Goal: Task Accomplishment & Management: Manage account settings

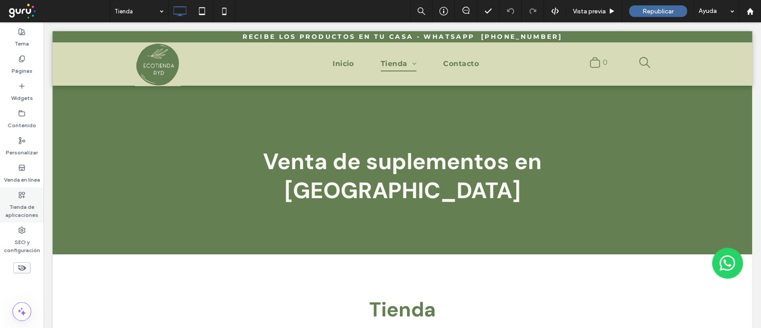
click at [21, 217] on label "Tienda de aplicaciones" at bounding box center [22, 208] width 44 height 20
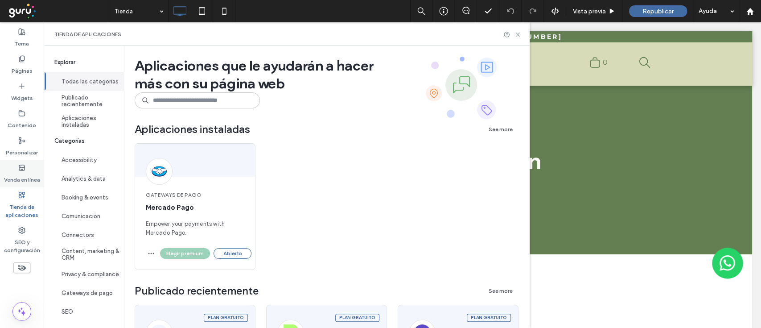
click at [12, 169] on div "Venda en línea" at bounding box center [22, 173] width 44 height 27
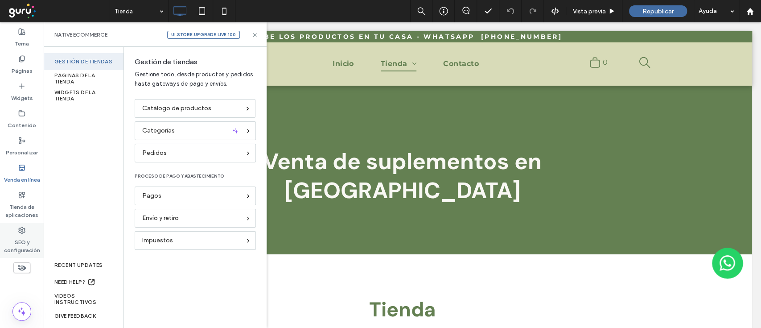
click at [25, 242] on label "SEO y configuración" at bounding box center [22, 244] width 44 height 20
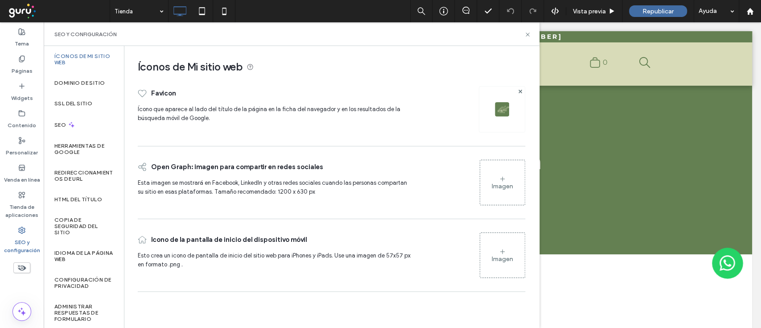
click at [496, 187] on div "Imagen" at bounding box center [502, 186] width 21 height 8
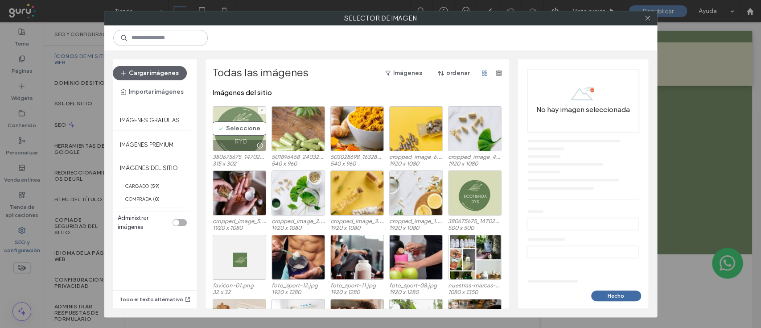
click at [242, 126] on div "Seleccione" at bounding box center [239, 128] width 53 height 45
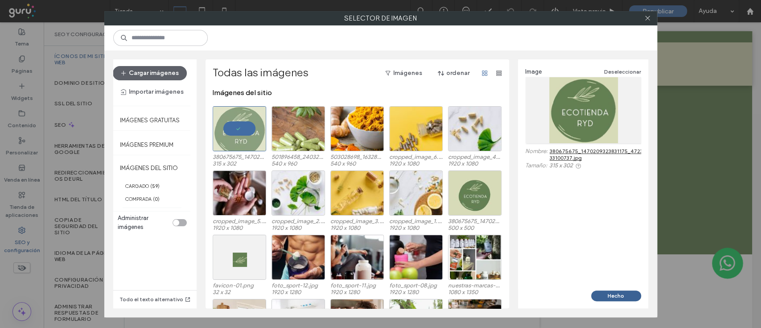
click at [627, 291] on button "Hecho" at bounding box center [616, 295] width 50 height 11
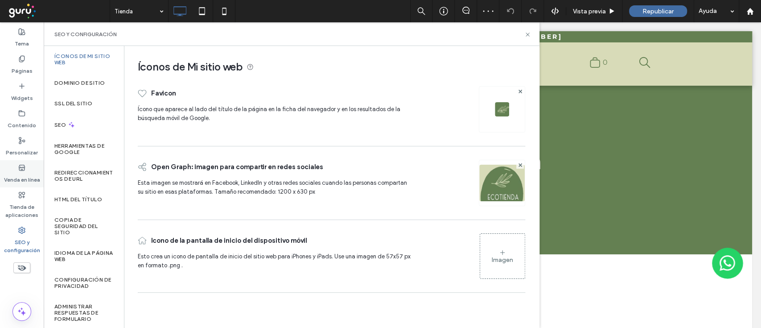
click at [27, 177] on label "Venda en línea" at bounding box center [22, 177] width 36 height 12
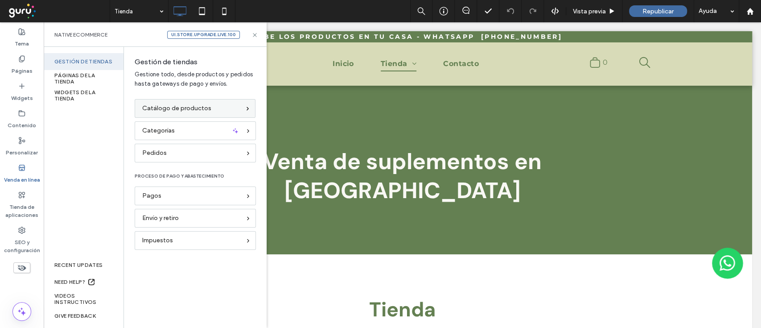
click at [176, 108] on span "Catálogo de productos" at bounding box center [176, 108] width 69 height 10
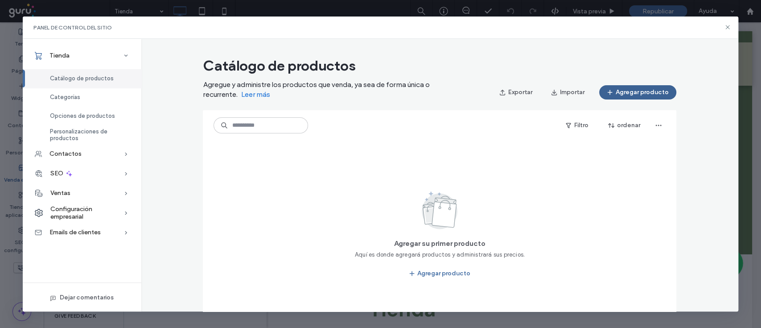
click at [611, 90] on span "button" at bounding box center [610, 92] width 9 height 13
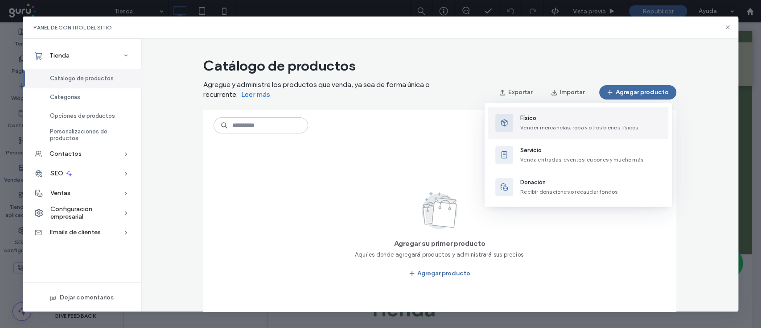
click at [626, 127] on span "Vender mercancías, ropa y otros bienes físicos" at bounding box center [579, 127] width 118 height 7
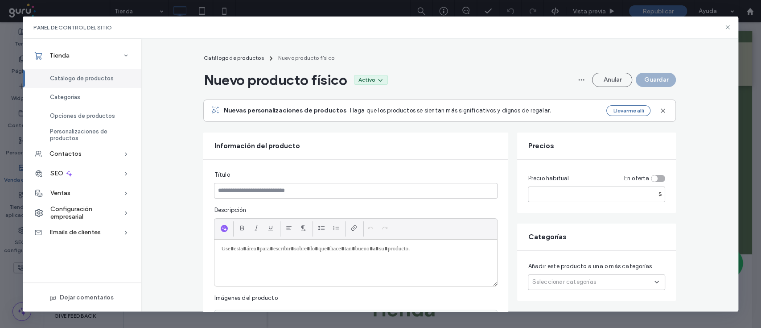
click at [292, 257] on div at bounding box center [355, 262] width 283 height 46
click at [366, 257] on div at bounding box center [355, 262] width 283 height 46
paste div
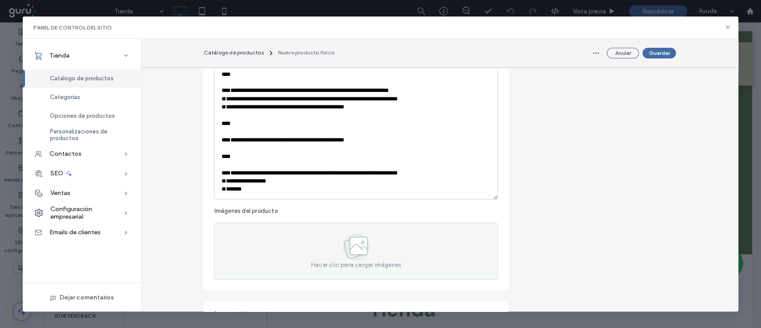
scroll to position [282, 0]
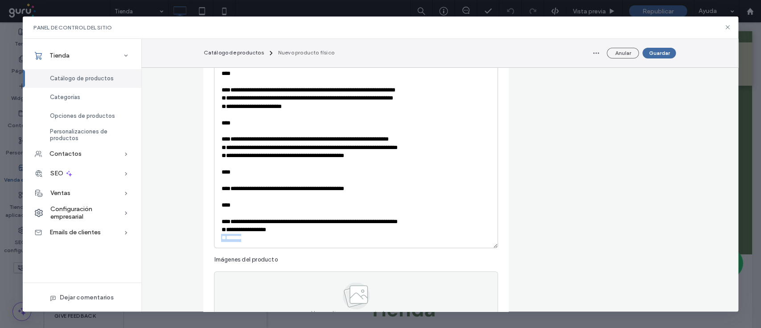
drag, startPoint x: 242, startPoint y: 237, endPoint x: 209, endPoint y: 239, distance: 33.9
click at [209, 239] on div "**********" at bounding box center [355, 108] width 305 height 460
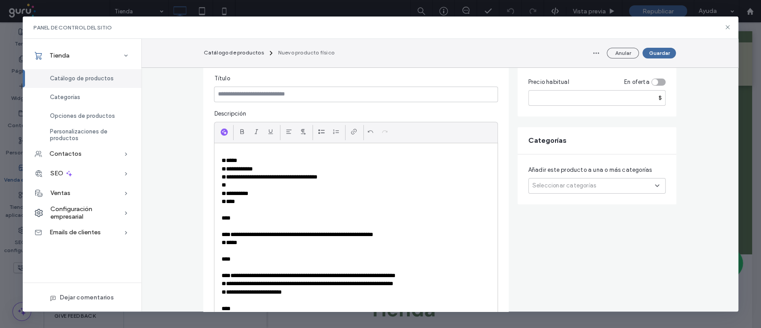
scroll to position [80, 0]
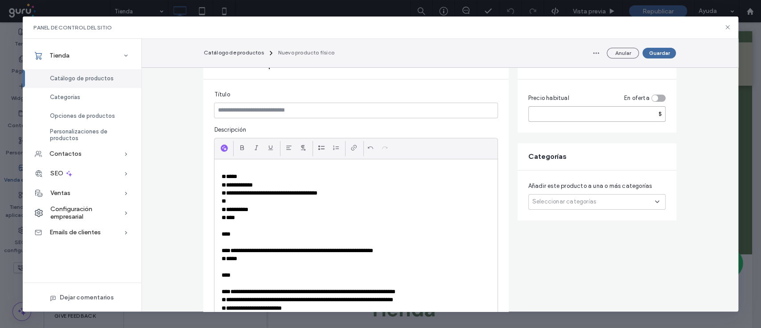
click at [594, 116] on input "number" at bounding box center [596, 114] width 137 height 16
type input "*****"
click at [568, 205] on span "Seleccionar categorías" at bounding box center [564, 201] width 64 height 9
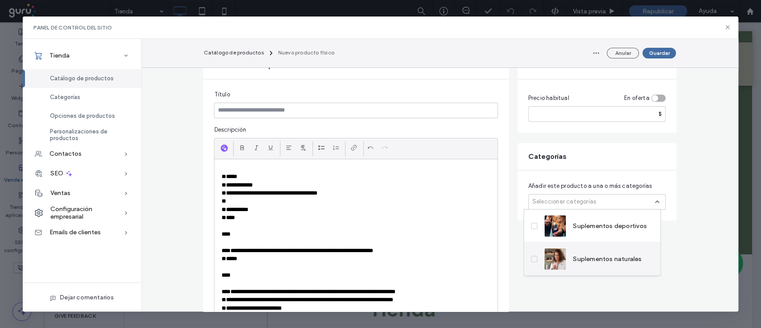
click at [533, 256] on span at bounding box center [534, 258] width 6 height 6
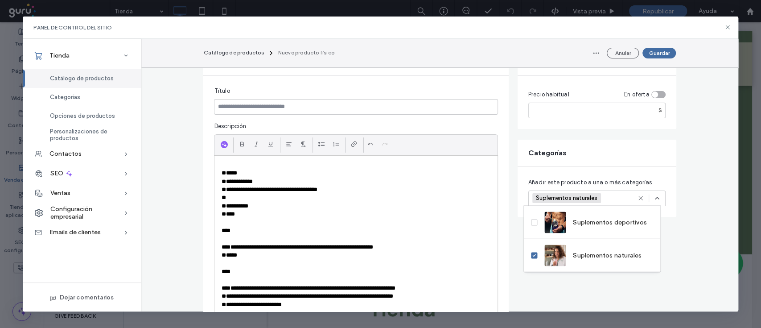
scroll to position [75, 0]
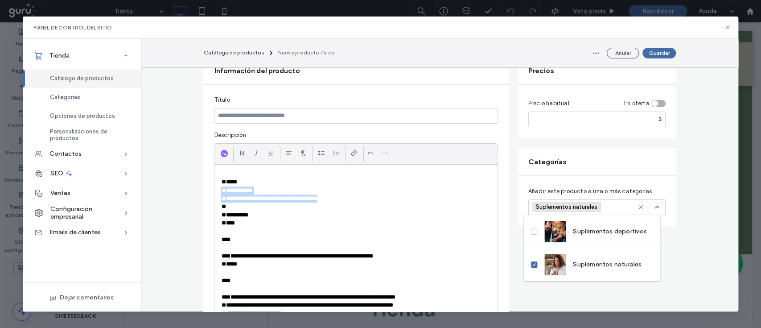
drag, startPoint x: 338, startPoint y: 196, endPoint x: 209, endPoint y: 192, distance: 129.3
click at [209, 192] on div "**********" at bounding box center [355, 315] width 305 height 460
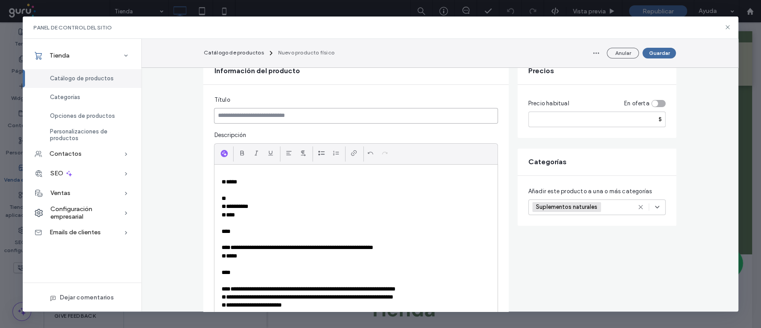
click at [264, 114] on input at bounding box center [355, 116] width 283 height 16
paste input "**********"
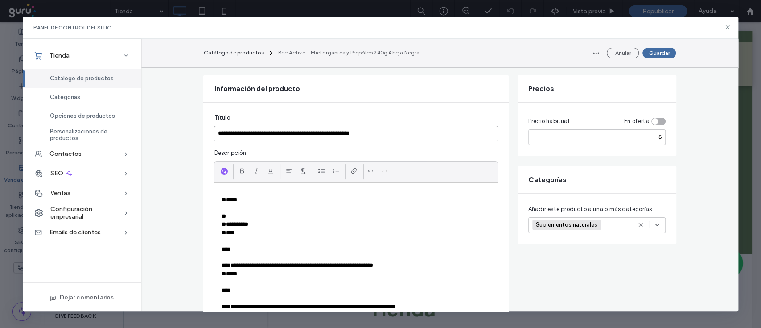
scroll to position [93, 0]
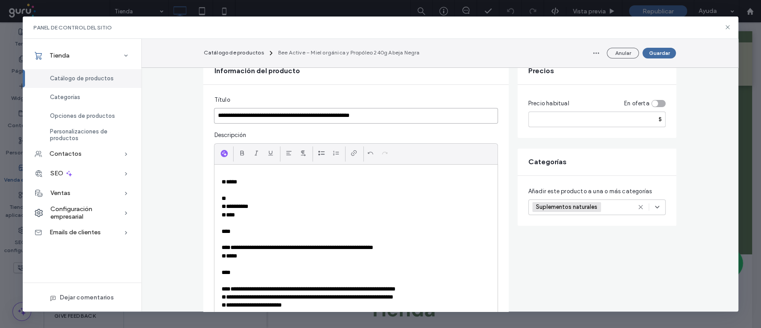
click at [254, 115] on input "**********" at bounding box center [355, 116] width 283 height 16
type input "**********"
drag, startPoint x: 245, startPoint y: 176, endPoint x: 199, endPoint y: 181, distance: 46.2
click at [203, 181] on div "**********" at bounding box center [355, 311] width 305 height 452
drag, startPoint x: 233, startPoint y: 180, endPoint x: 204, endPoint y: 186, distance: 29.5
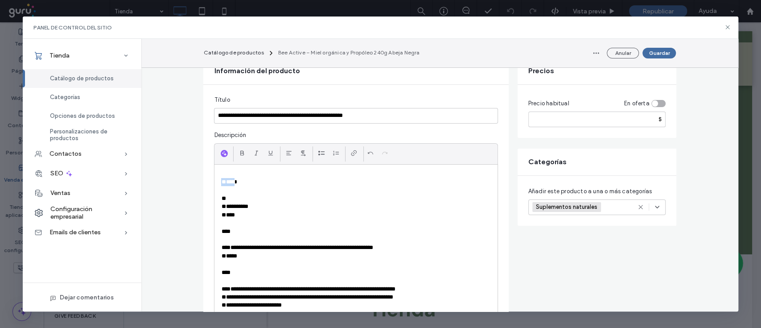
click at [204, 186] on div "**********" at bounding box center [355, 311] width 305 height 452
click at [235, 184] on p "*****" at bounding box center [355, 182] width 269 height 8
drag, startPoint x: 237, startPoint y: 184, endPoint x: 219, endPoint y: 182, distance: 17.9
click at [221, 182] on p "*****" at bounding box center [355, 182] width 269 height 8
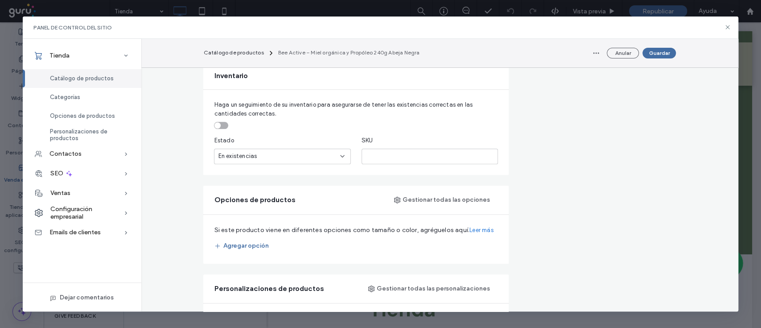
scroll to position [476, 0]
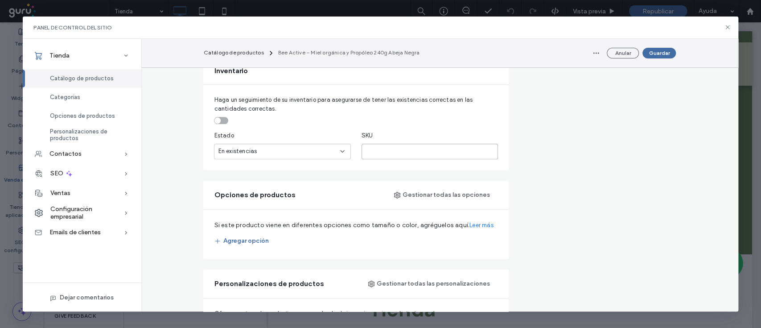
click at [422, 146] on input "text" at bounding box center [429, 151] width 136 height 16
paste input "*****"
type input "*****"
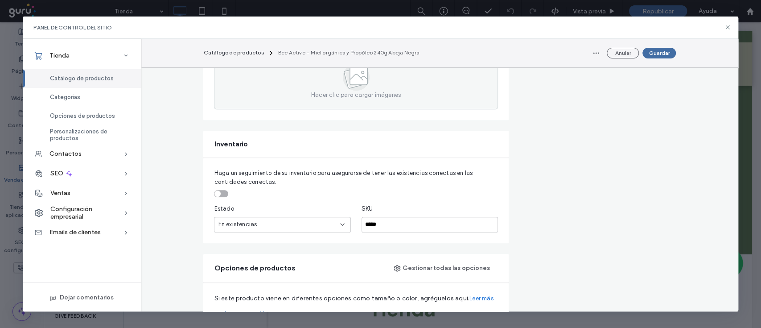
scroll to position [353, 0]
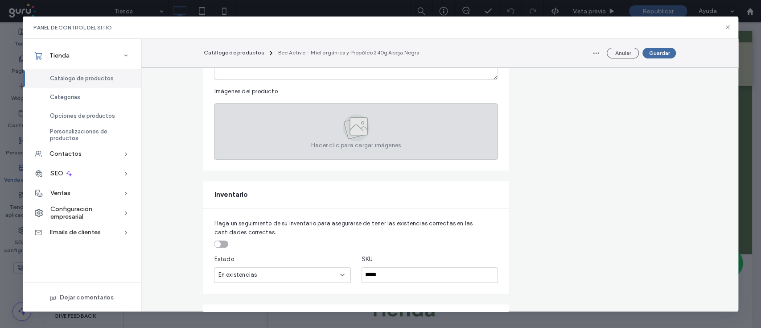
click at [328, 129] on div "Hacer clic para cargar imágenes" at bounding box center [355, 131] width 283 height 57
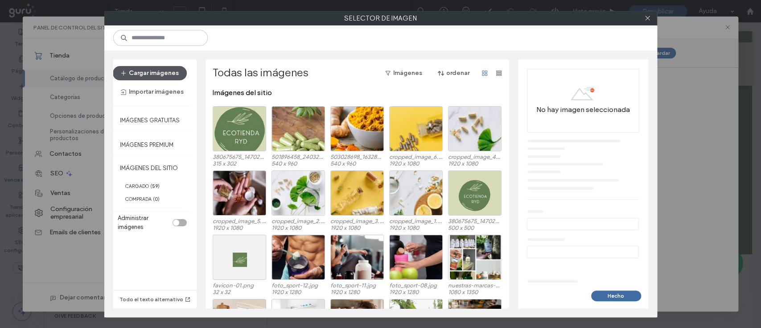
click at [151, 71] on button "Cargar imágenes" at bounding box center [150, 73] width 74 height 14
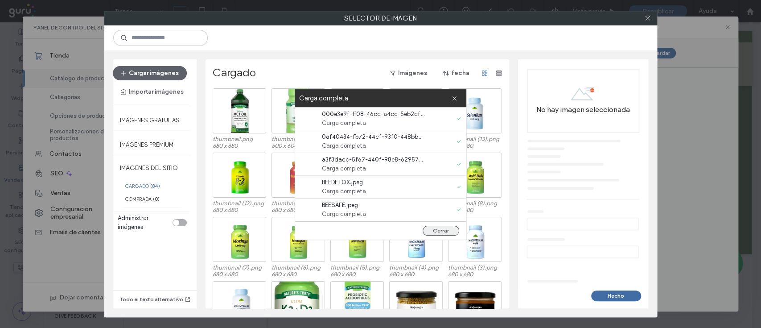
click at [442, 234] on button "Cerrar" at bounding box center [440, 230] width 37 height 10
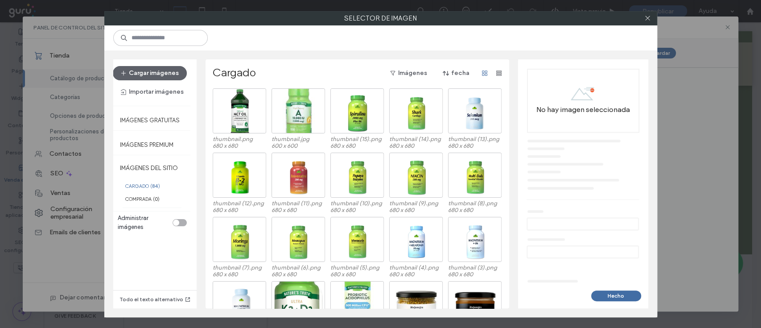
scroll to position [37, 0]
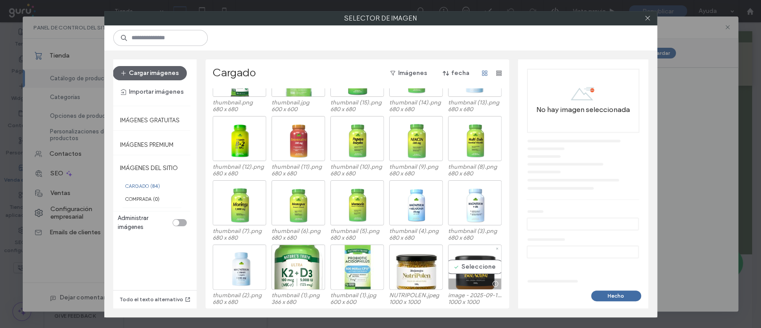
click at [478, 262] on div "Seleccione" at bounding box center [474, 266] width 53 height 45
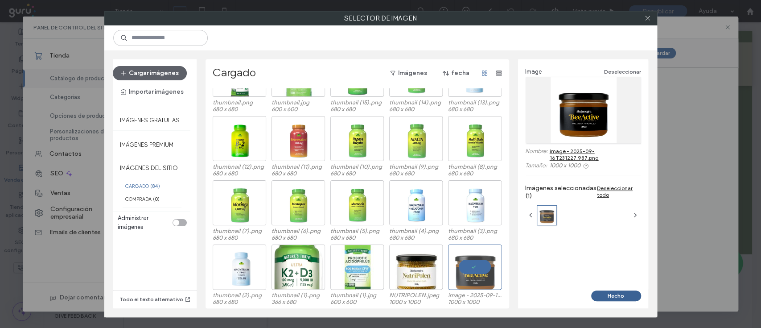
click at [615, 295] on button "Hecho" at bounding box center [616, 295] width 50 height 11
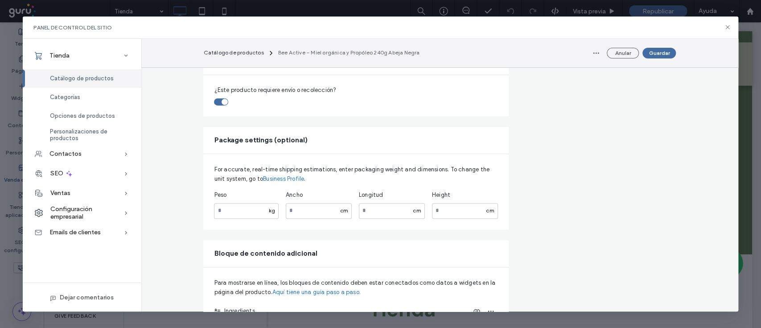
scroll to position [806, 0]
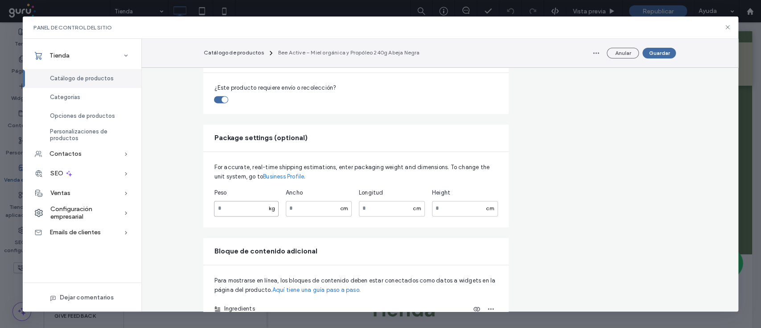
click at [246, 209] on input "number" at bounding box center [246, 209] width 64 height 16
type input "*"
type input "*****"
click at [251, 209] on input "*****" at bounding box center [246, 209] width 64 height 16
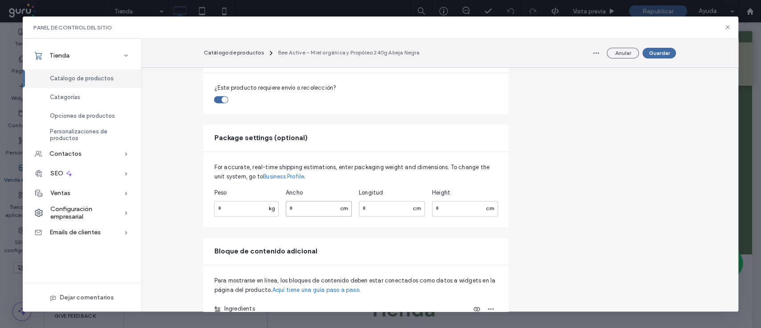
click at [310, 210] on input "number" at bounding box center [319, 209] width 66 height 16
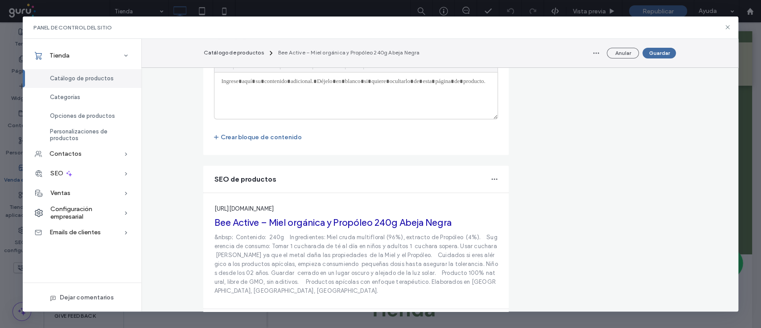
scroll to position [1121, 0]
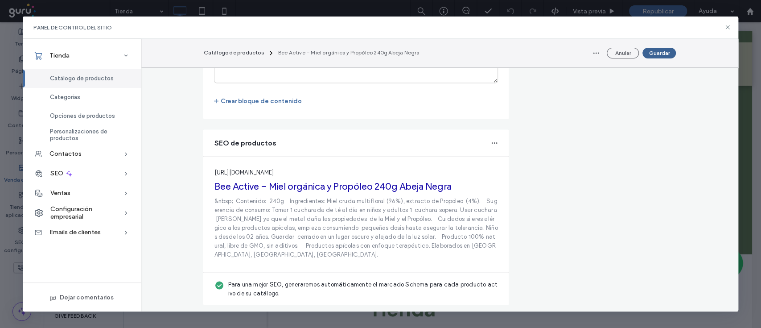
click at [656, 53] on button "Guardar" at bounding box center [658, 53] width 33 height 11
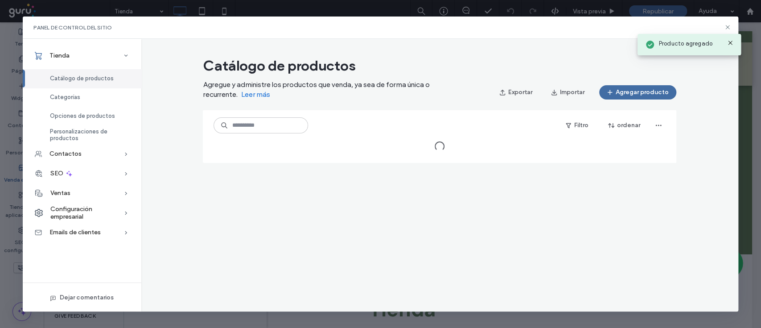
scroll to position [0, 0]
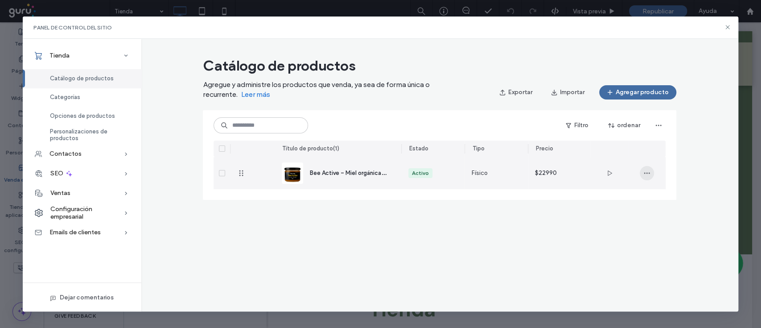
click at [645, 175] on icon "button" at bounding box center [646, 172] width 7 height 7
click at [674, 197] on span "Diseñar en el editor" at bounding box center [684, 196] width 52 height 9
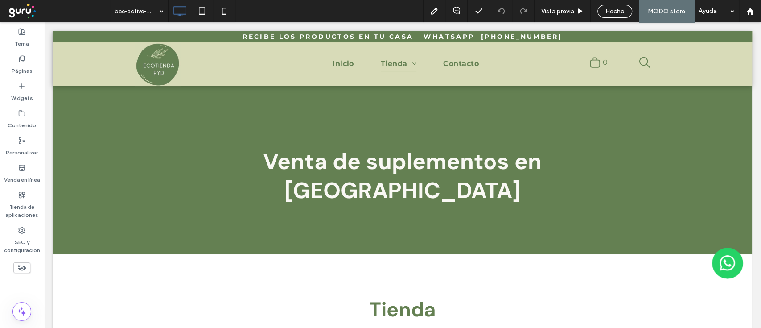
drag, startPoint x: 760, startPoint y: 75, endPoint x: 760, endPoint y: 96, distance: 20.9
click at [760, 96] on div at bounding box center [380, 164] width 761 height 328
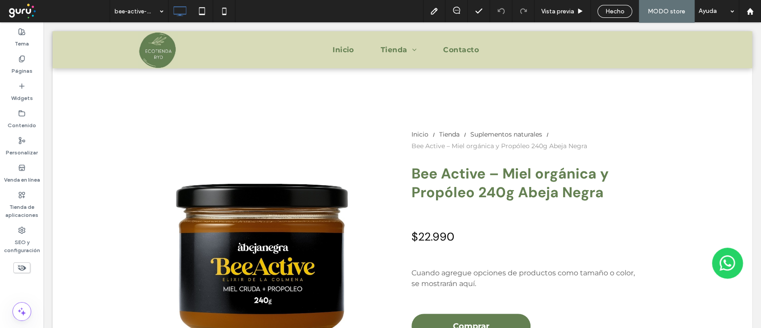
scroll to position [123, 0]
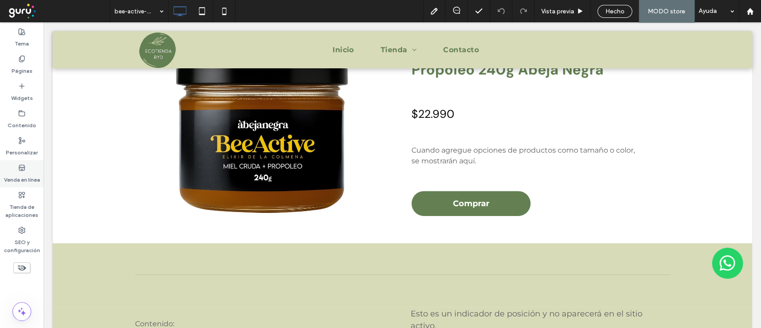
click at [3, 166] on div "Venda en línea" at bounding box center [22, 173] width 44 height 27
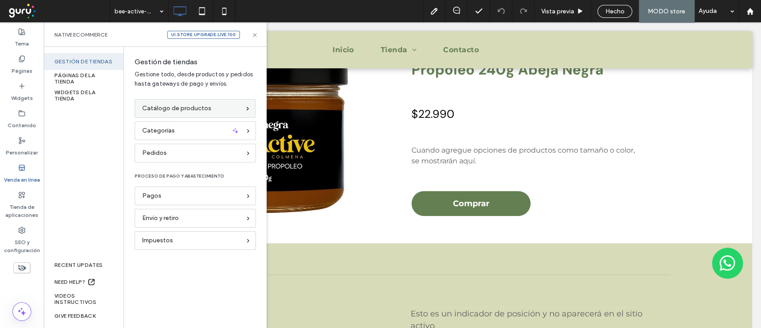
click at [176, 109] on span "Catálogo de productos" at bounding box center [176, 108] width 69 height 10
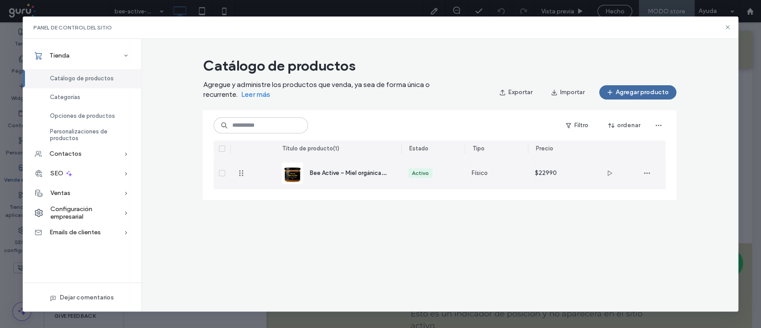
click at [356, 174] on span "Bee Active – Miel orgánica y Propóleo 240g Abeja Negra" at bounding box center [385, 172] width 152 height 8
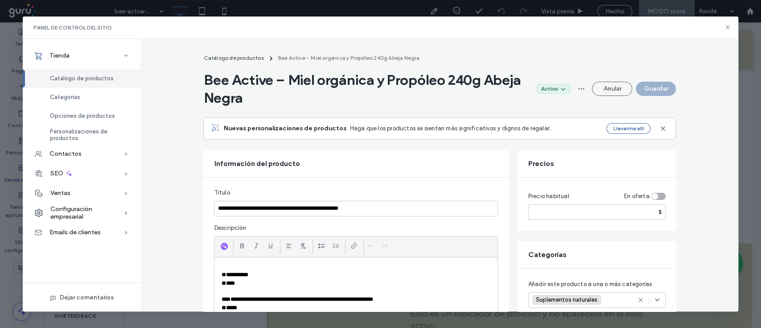
click at [280, 272] on p "**********" at bounding box center [355, 275] width 269 height 8
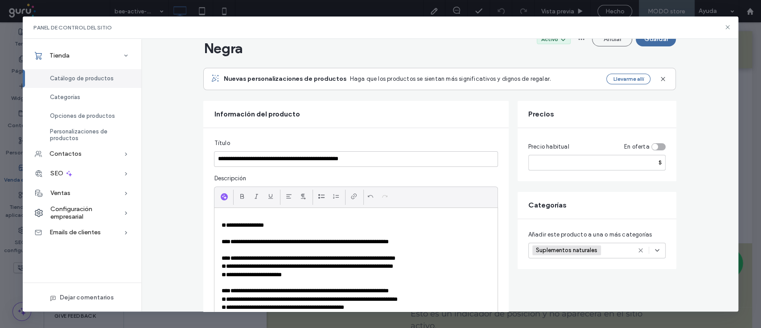
scroll to position [57, 0]
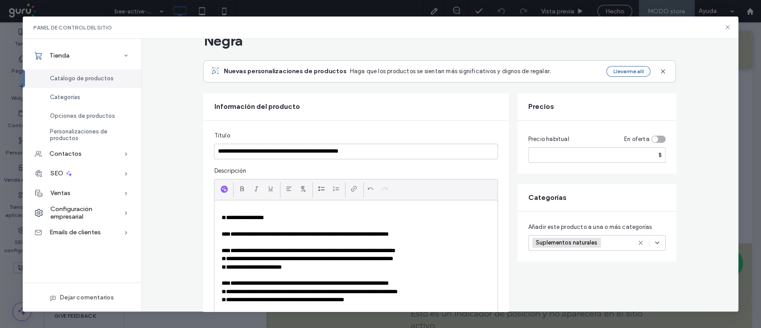
click at [433, 247] on p "**********" at bounding box center [355, 250] width 269 height 8
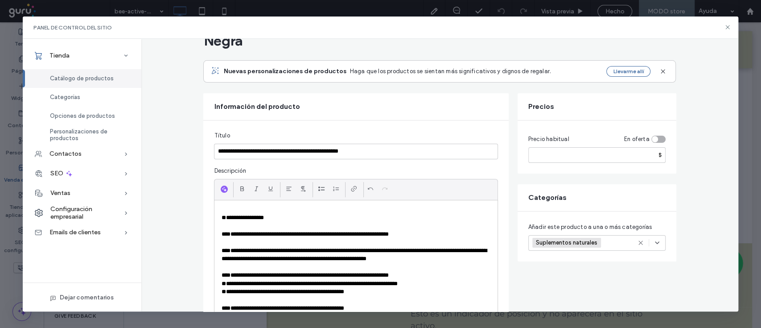
click at [427, 272] on p "**********" at bounding box center [355, 275] width 269 height 8
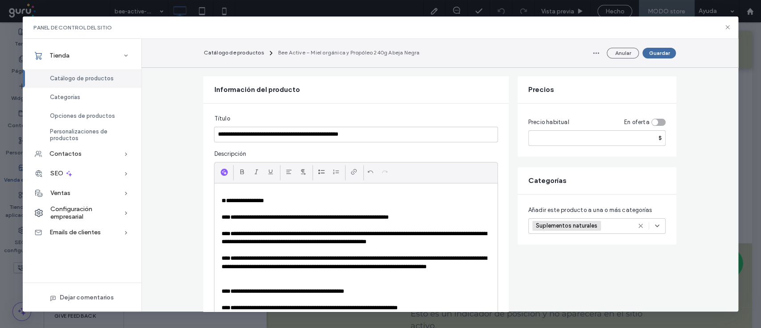
scroll to position [90, 0]
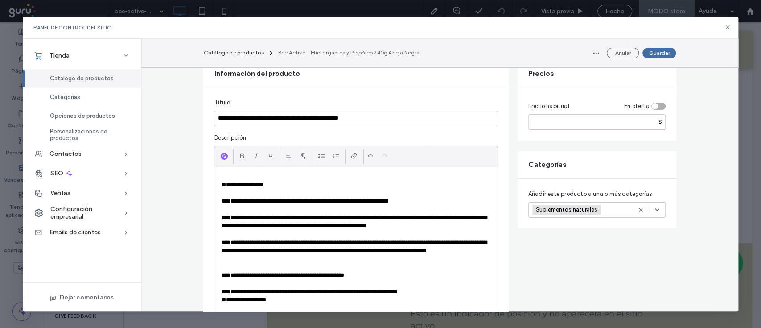
click at [437, 292] on p "**********" at bounding box center [355, 291] width 269 height 8
click at [658, 52] on button "Guardar" at bounding box center [658, 53] width 33 height 11
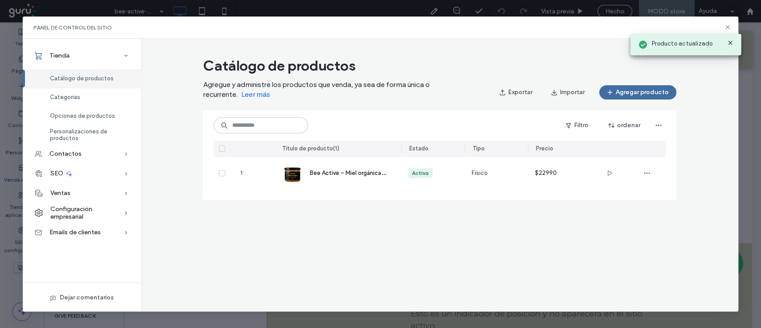
scroll to position [0, 0]
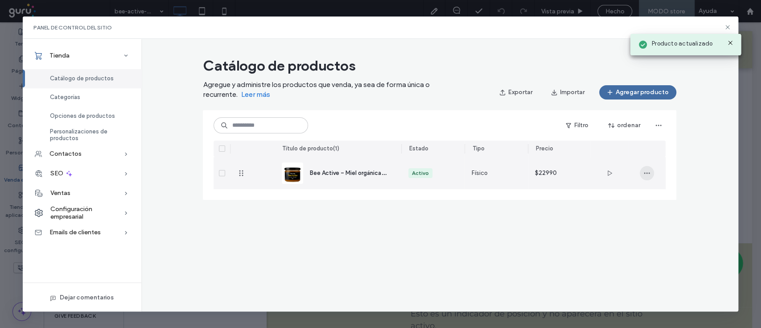
click at [651, 178] on span "button" at bounding box center [647, 173] width 14 height 14
click at [668, 192] on span "Diseñar en el editor" at bounding box center [684, 196] width 52 height 9
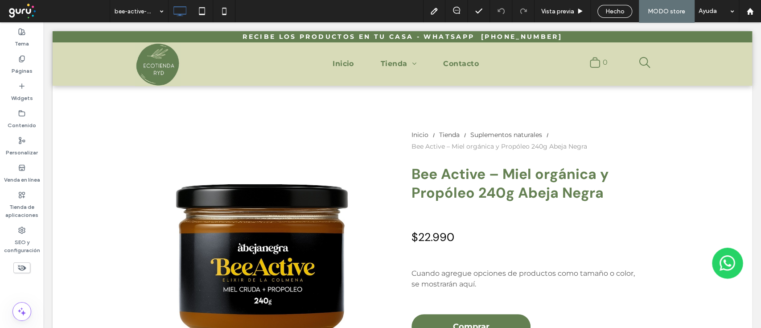
drag, startPoint x: 759, startPoint y: 83, endPoint x: 798, endPoint y: 42, distance: 56.4
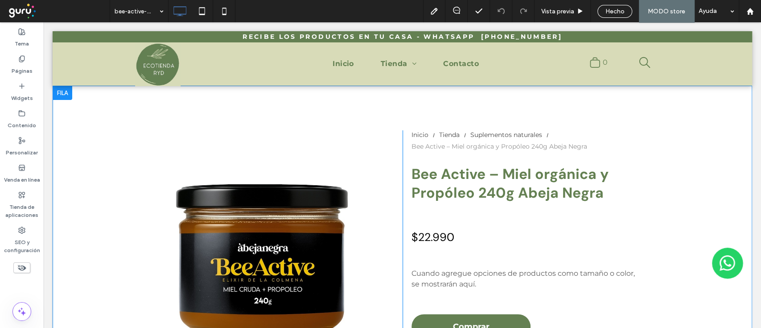
click at [60, 97] on div at bounding box center [63, 93] width 20 height 14
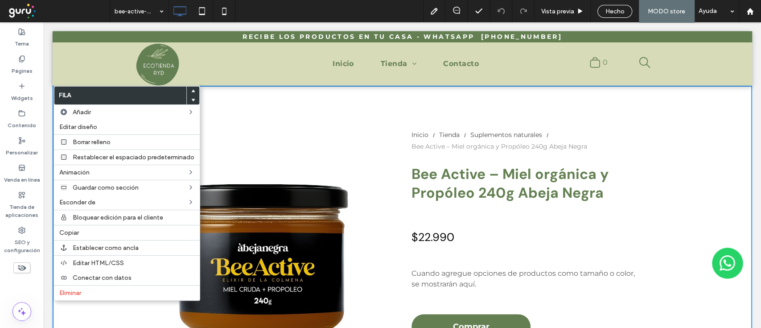
click at [399, 100] on div "a a a a Click To Paste Inicio Tienda Suplementos naturales Bee Active – Miel or…" at bounding box center [402, 226] width 699 height 280
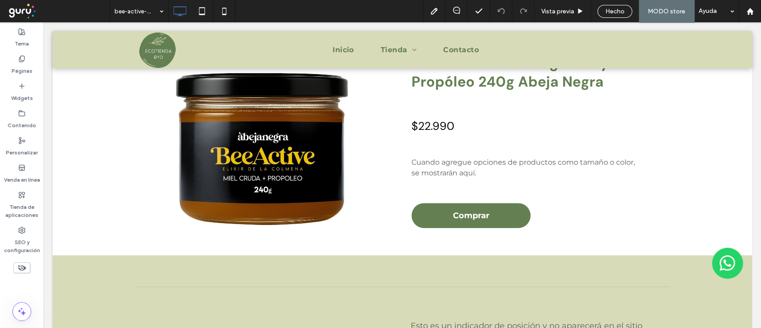
scroll to position [116, 0]
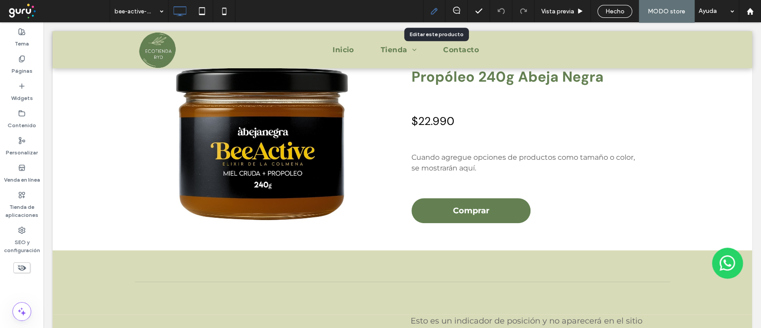
click at [435, 12] on use at bounding box center [433, 11] width 7 height 7
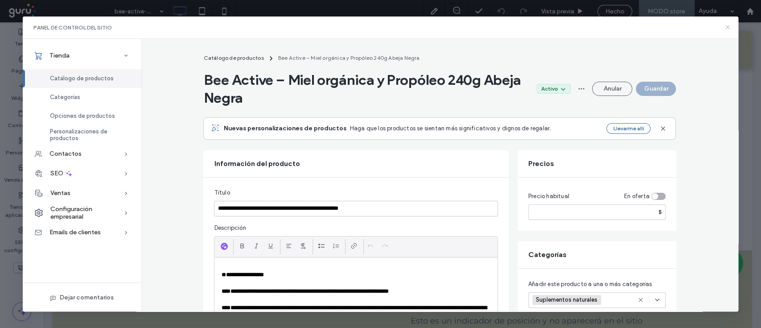
click at [727, 29] on icon at bounding box center [727, 27] width 7 height 7
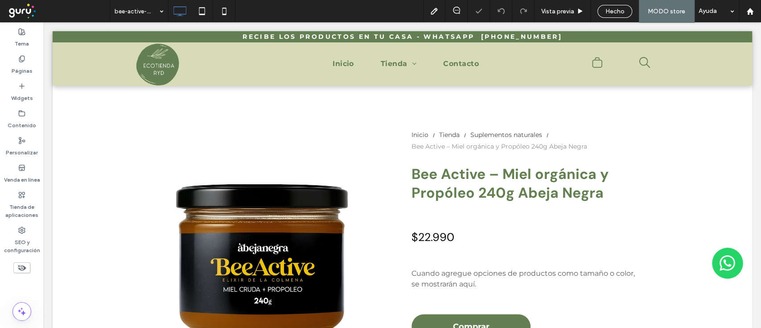
scroll to position [257, 0]
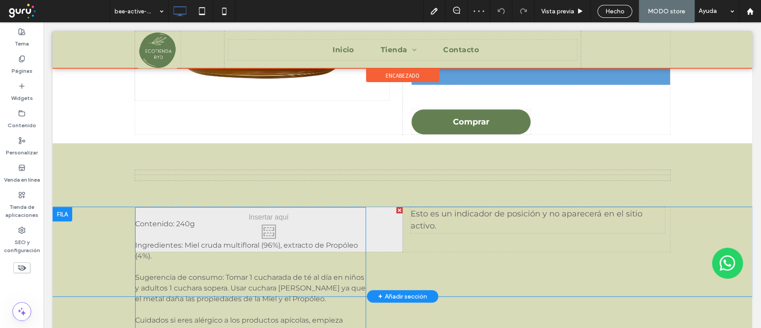
drag, startPoint x: 235, startPoint y: 230, endPoint x: 542, endPoint y: 73, distance: 344.6
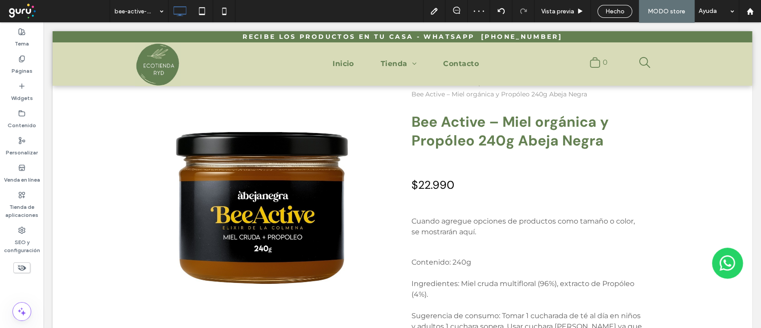
scroll to position [49, 0]
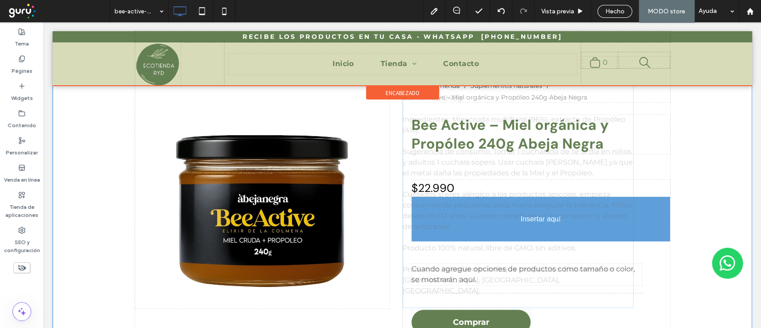
drag, startPoint x: 512, startPoint y: 279, endPoint x: 509, endPoint y: 221, distance: 57.6
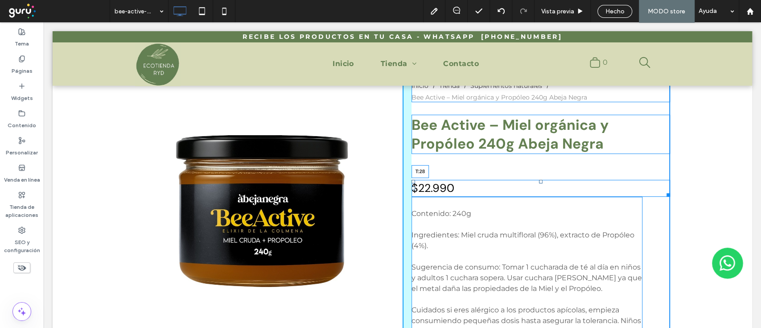
drag, startPoint x: 535, startPoint y: 180, endPoint x: 533, endPoint y: 167, distance: 13.6
click at [533, 180] on div "$22.990 T:28" at bounding box center [540, 188] width 258 height 17
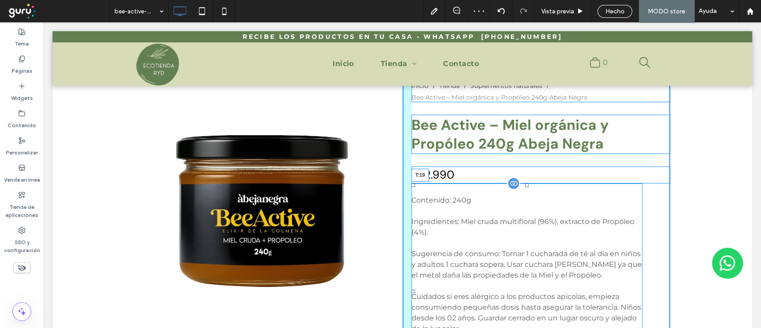
drag, startPoint x: 521, startPoint y: 184, endPoint x: 522, endPoint y: 193, distance: 9.0
click at [525, 187] on div at bounding box center [527, 185] width 4 height 4
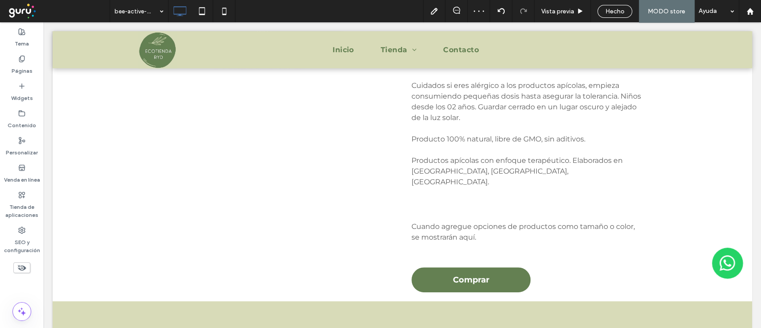
scroll to position [303, 0]
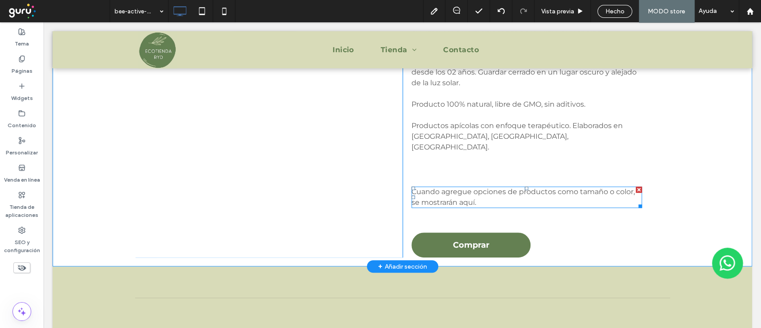
click at [635, 186] on div at bounding box center [638, 189] width 6 height 6
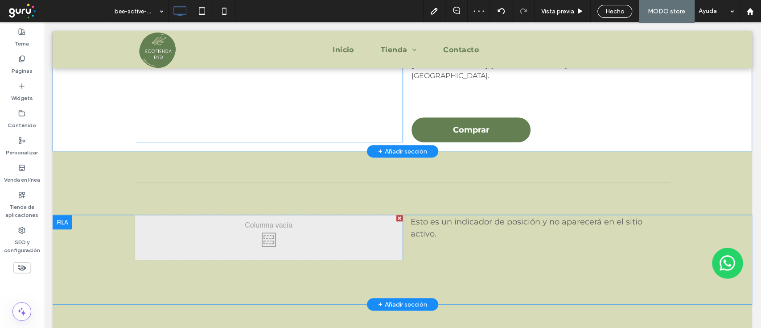
scroll to position [368, 0]
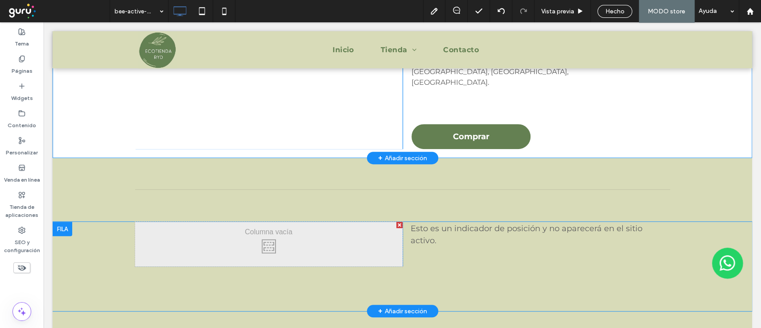
click at [59, 221] on div at bounding box center [63, 228] width 20 height 14
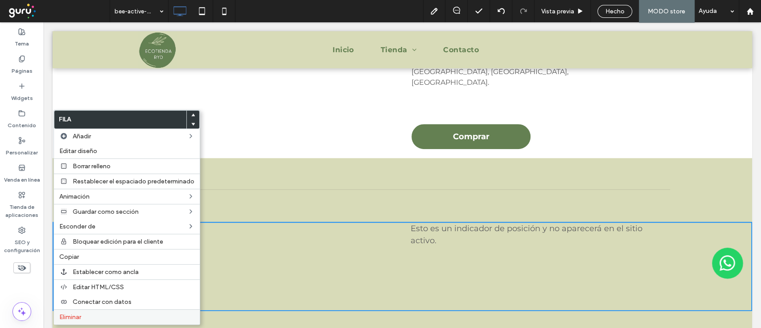
click at [71, 315] on span "Eliminar" at bounding box center [70, 317] width 22 height 8
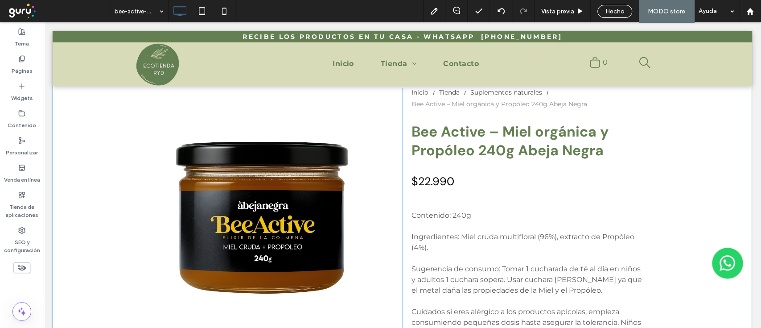
scroll to position [0, 0]
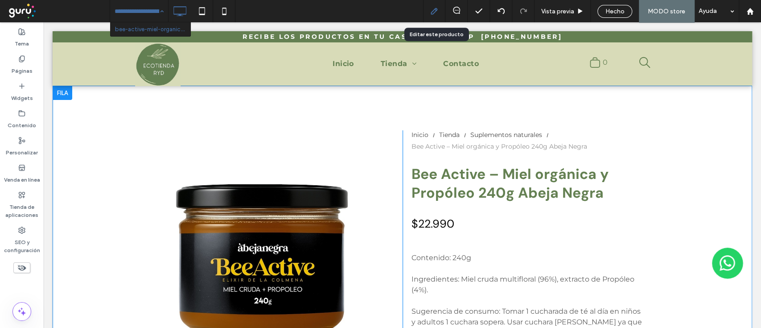
click at [436, 8] on use at bounding box center [433, 11] width 7 height 7
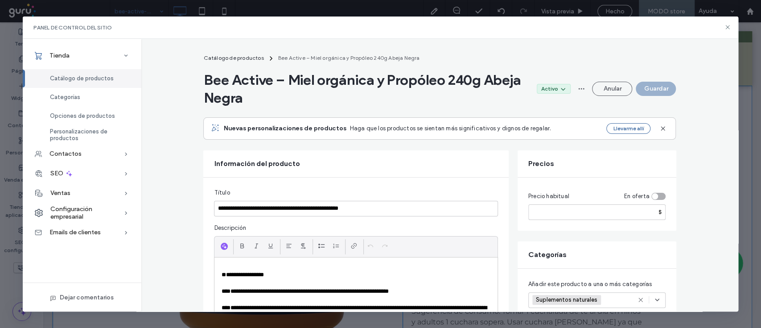
click at [652, 90] on section "Anular Guardar" at bounding box center [625, 89] width 102 height 14
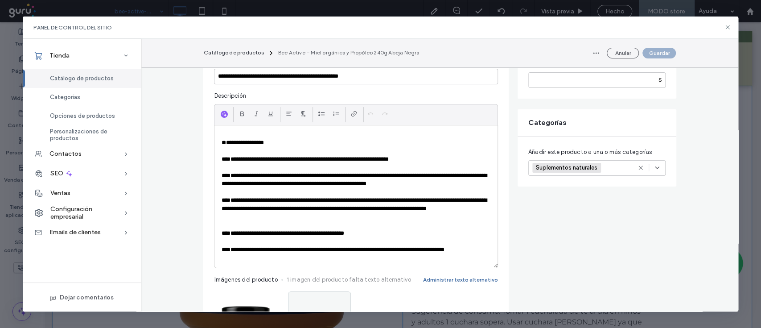
scroll to position [91, 0]
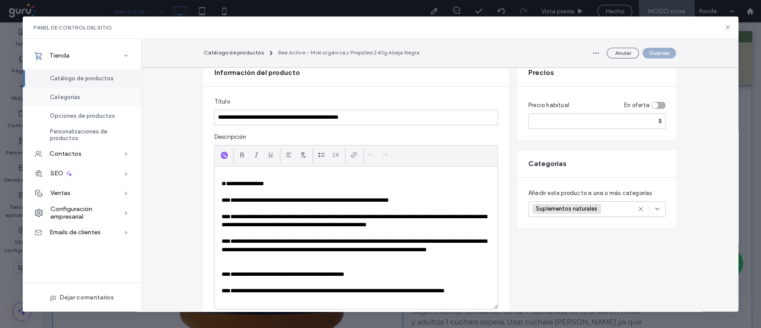
click at [67, 98] on span "Categorías" at bounding box center [65, 97] width 30 height 7
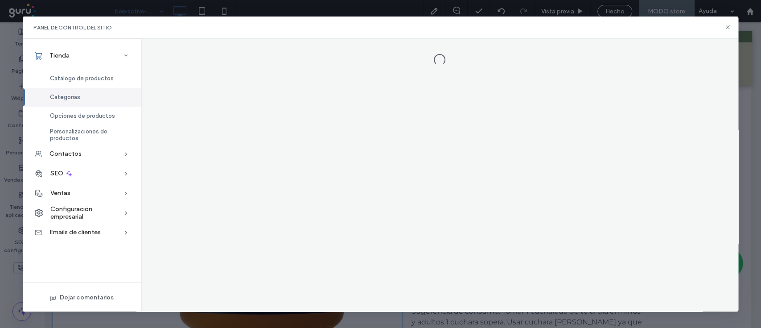
scroll to position [0, 0]
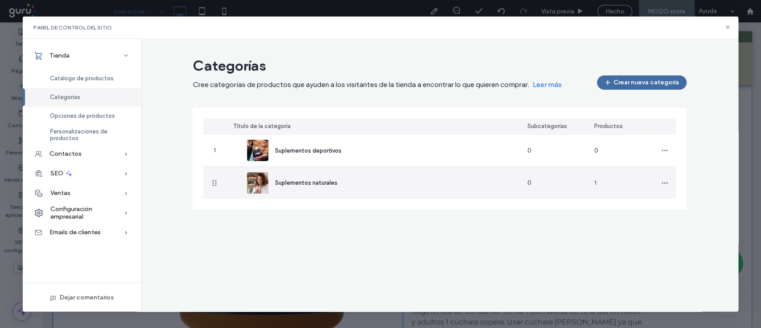
click at [299, 180] on span "Suplementos naturales" at bounding box center [306, 182] width 62 height 7
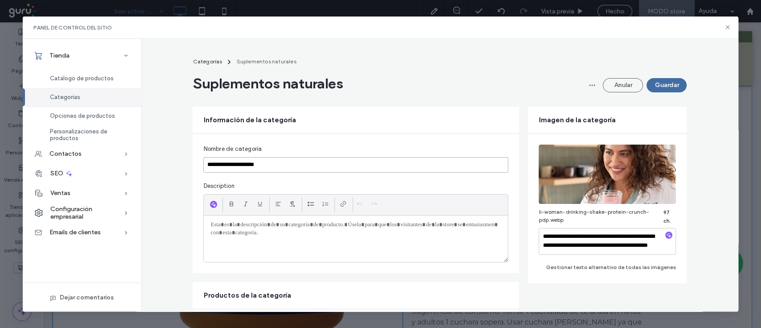
click at [275, 167] on input "**********" at bounding box center [355, 165] width 305 height 16
type input "**********"
click at [667, 84] on button "Guardar" at bounding box center [666, 85] width 40 height 14
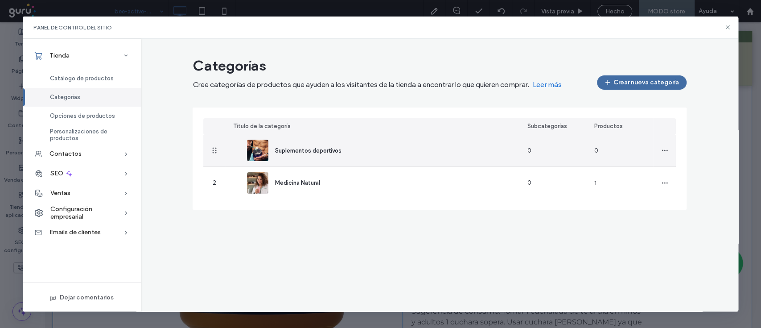
click at [314, 150] on span "Suplementos deportivos" at bounding box center [308, 150] width 66 height 7
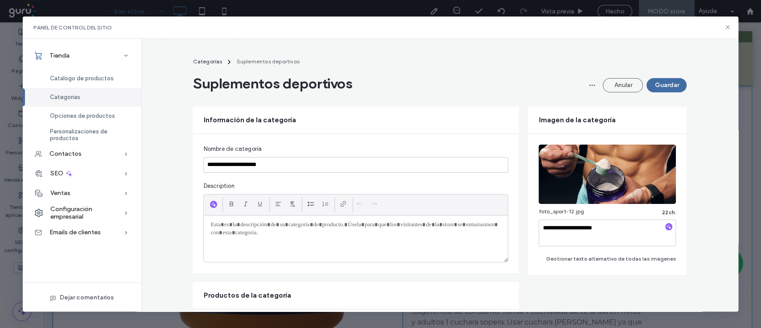
click at [310, 153] on div "Nombre de categoría" at bounding box center [355, 148] width 305 height 9
click at [319, 163] on input "**********" at bounding box center [355, 165] width 305 height 16
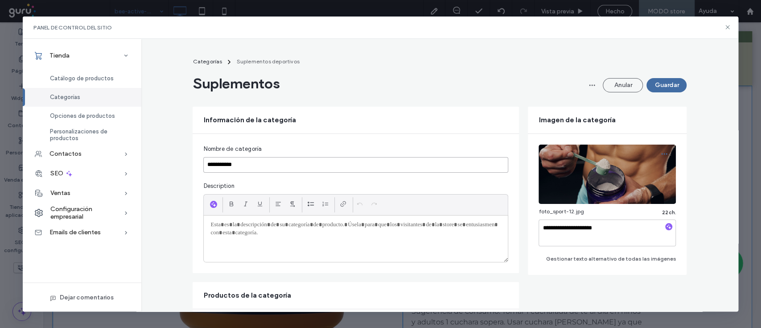
type input "**********"
click at [665, 152] on span "button" at bounding box center [664, 154] width 14 height 14
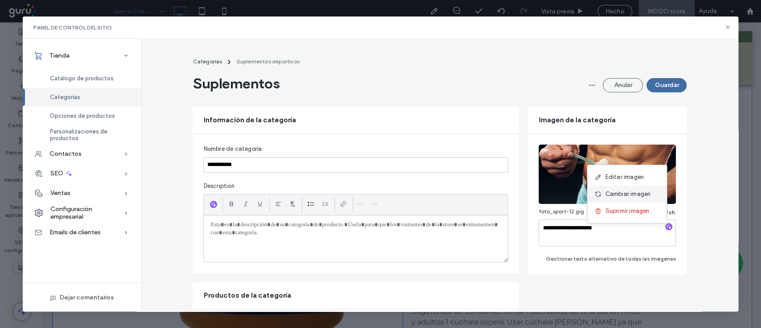
click at [623, 194] on span "Cambiar imagen" at bounding box center [627, 193] width 45 height 9
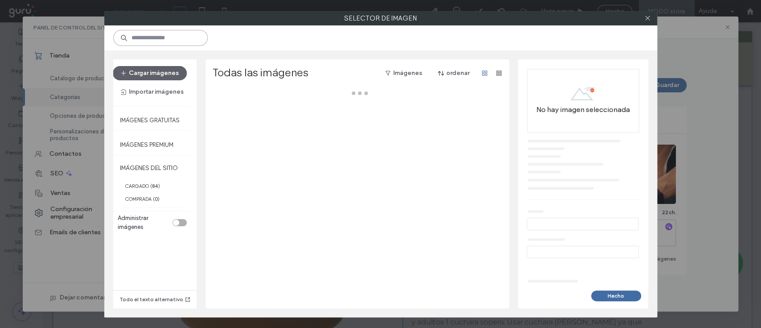
click at [157, 43] on input at bounding box center [160, 38] width 94 height 16
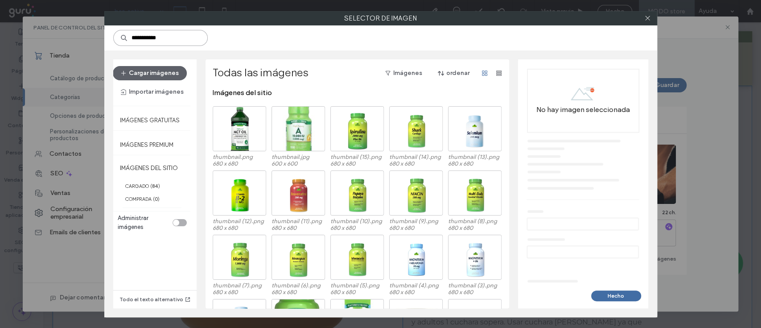
type input "**********"
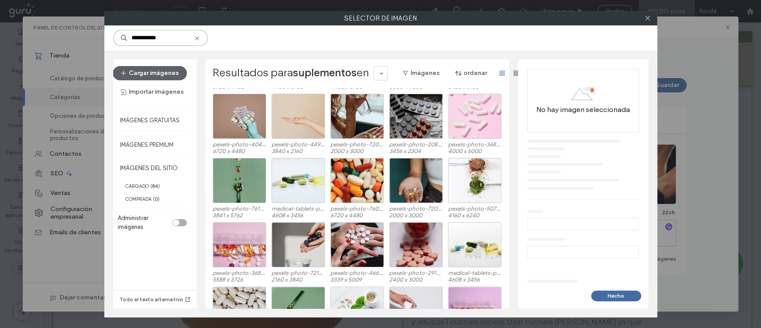
scroll to position [211, 0]
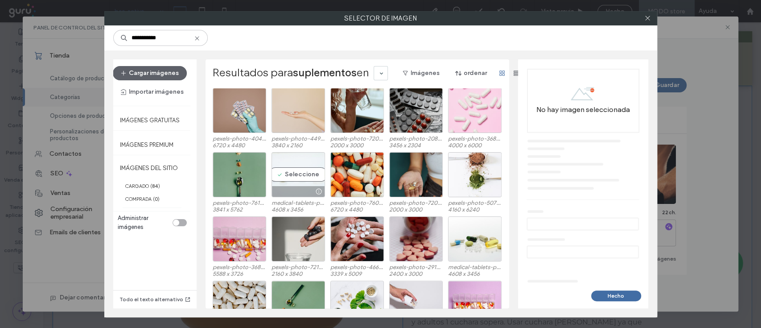
click at [291, 164] on div "Seleccione" at bounding box center [297, 174] width 53 height 45
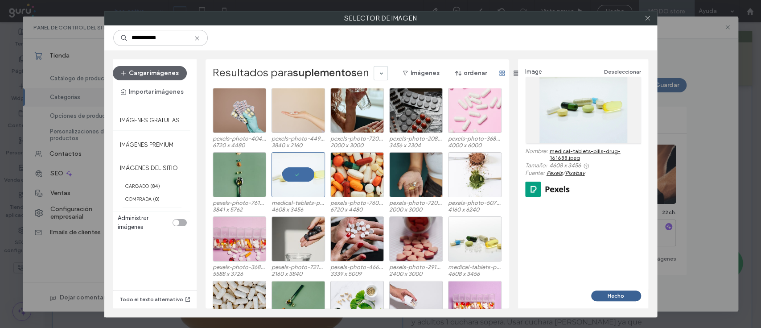
click at [615, 293] on button "Hecho" at bounding box center [616, 295] width 50 height 11
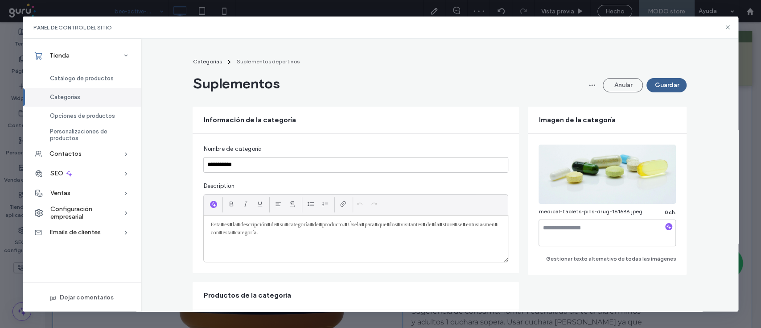
click at [660, 83] on button "Guardar" at bounding box center [666, 85] width 40 height 14
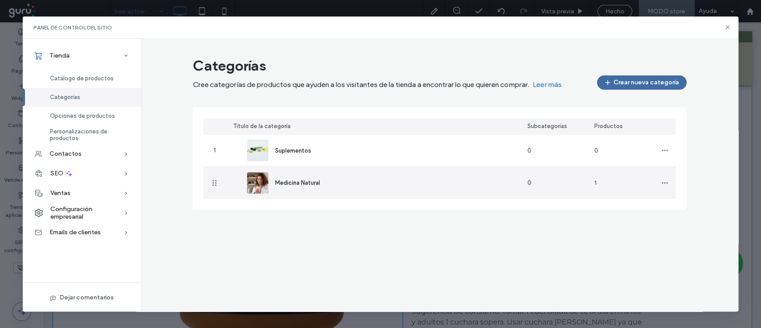
click at [262, 185] on img at bounding box center [257, 182] width 21 height 21
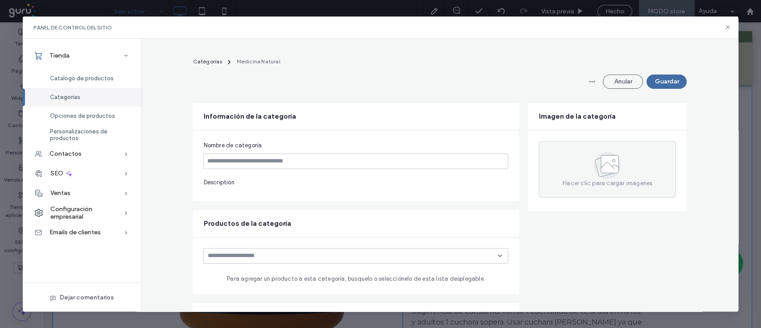
type input "**********"
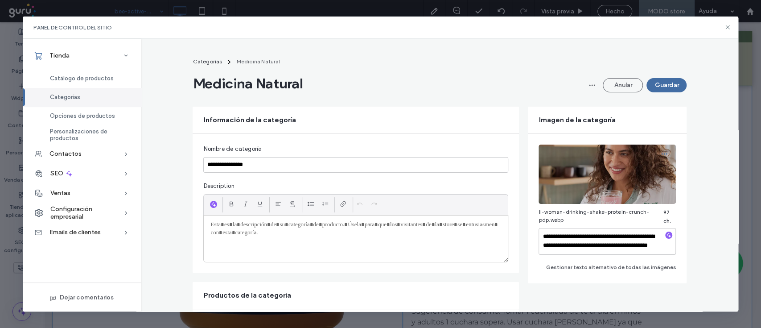
click at [660, 155] on icon "button" at bounding box center [663, 153] width 7 height 7
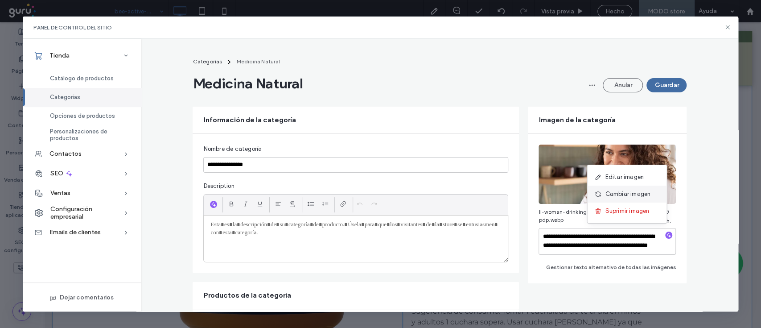
click at [641, 191] on span "Cambiar imagen" at bounding box center [627, 193] width 45 height 9
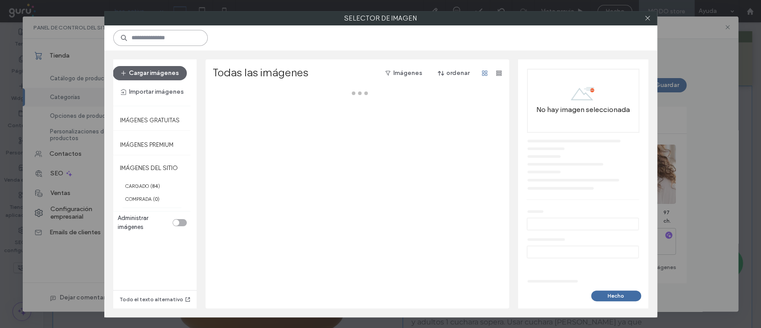
click at [166, 39] on input at bounding box center [160, 38] width 94 height 16
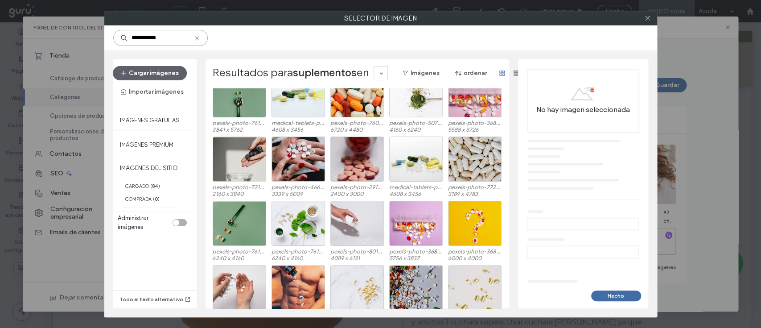
scroll to position [353, 0]
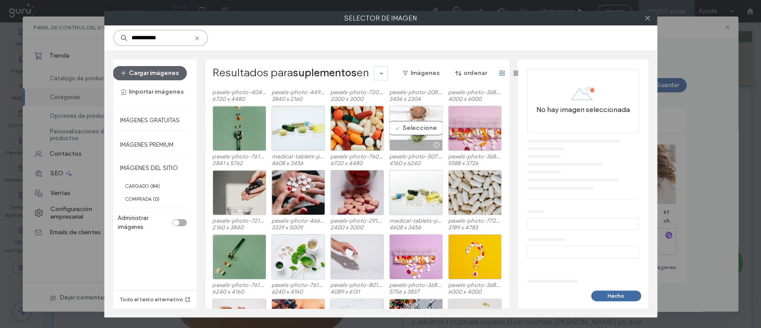
type input "**********"
click at [414, 132] on div "Seleccione" at bounding box center [415, 128] width 53 height 45
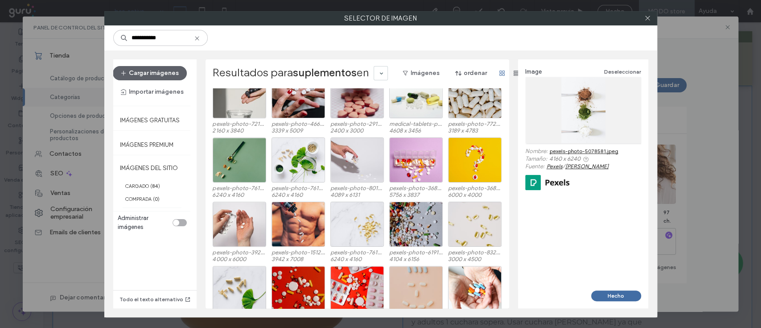
scroll to position [445, 0]
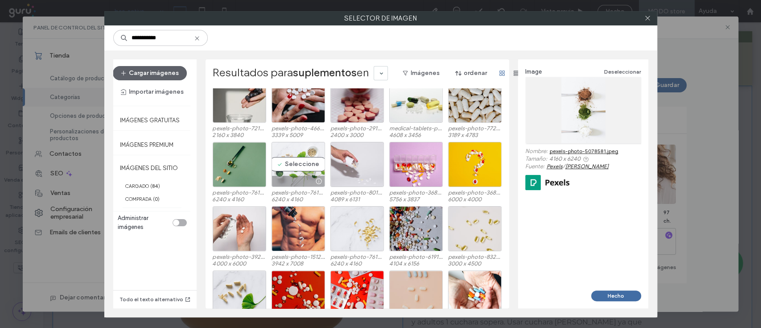
click at [299, 151] on div "Seleccione" at bounding box center [297, 164] width 53 height 45
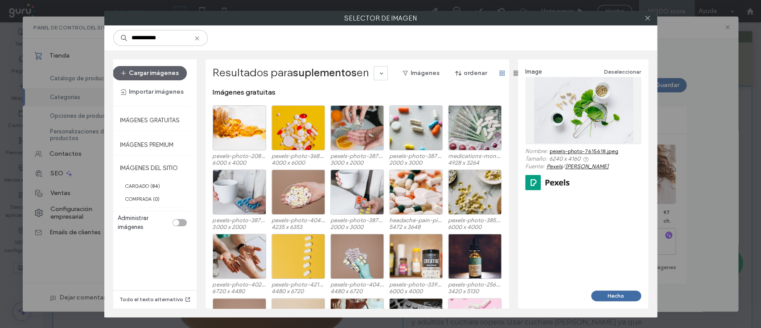
scroll to position [91, 0]
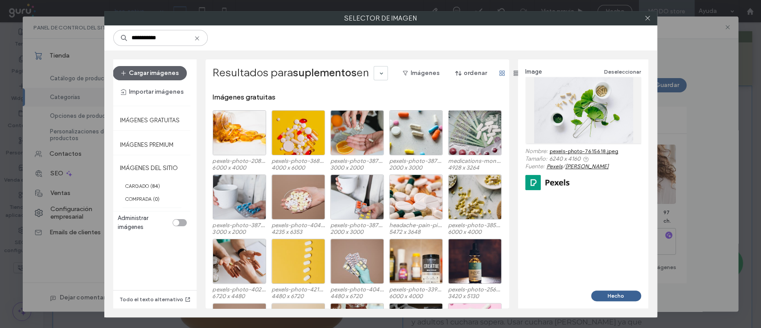
click at [610, 294] on button "Hecho" at bounding box center [616, 295] width 50 height 11
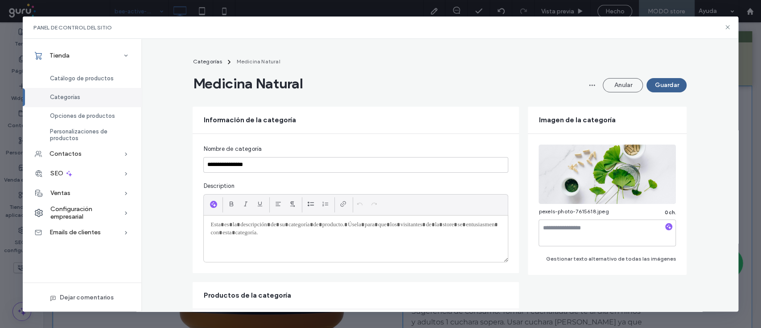
click at [657, 88] on button "Guardar" at bounding box center [666, 85] width 40 height 14
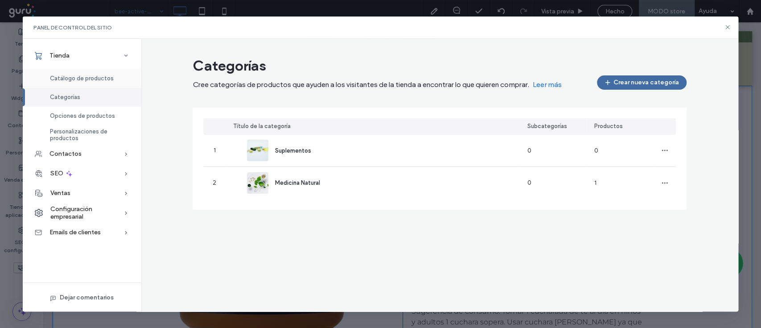
click at [78, 78] on span "Catálogo de productos" at bounding box center [82, 78] width 64 height 7
